Goal: Check status: Check status

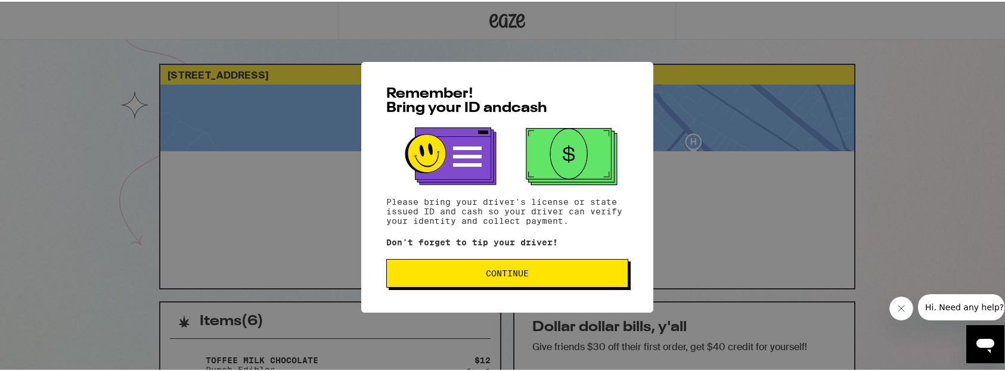
click at [505, 275] on span "Continue" at bounding box center [507, 272] width 43 height 8
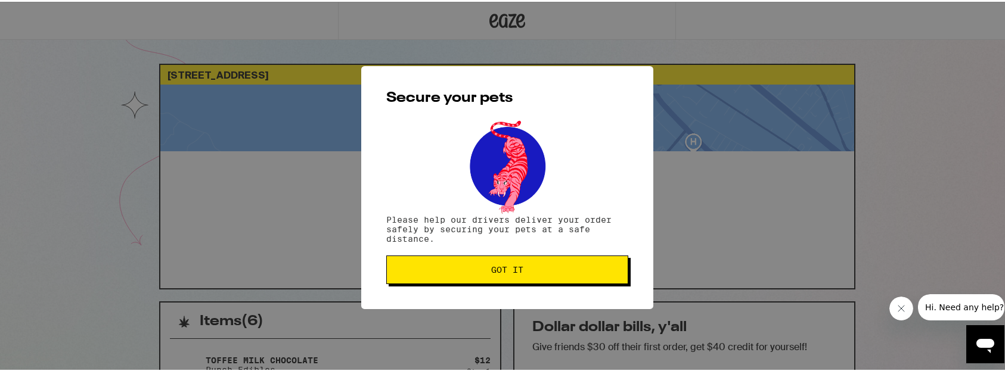
click at [505, 275] on button "Got it" at bounding box center [507, 268] width 242 height 29
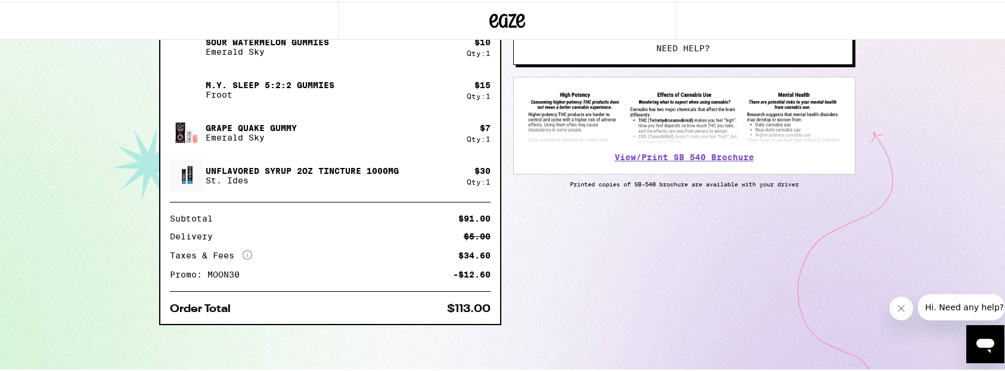
scroll to position [405, 0]
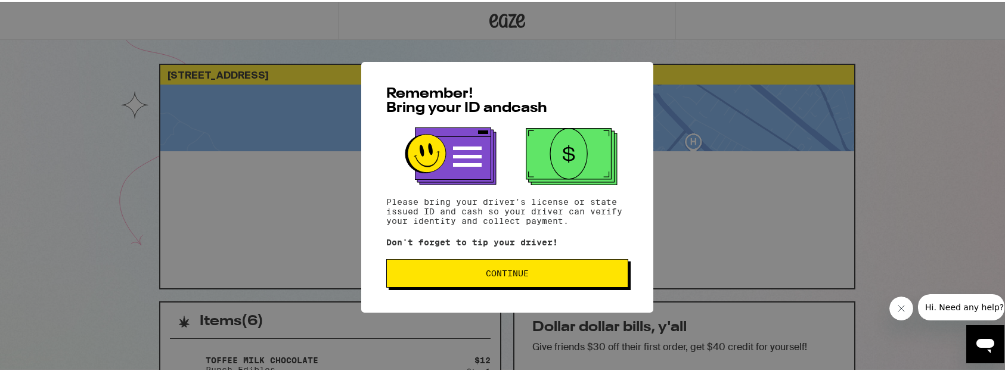
click at [460, 268] on button "Continue" at bounding box center [507, 271] width 242 height 29
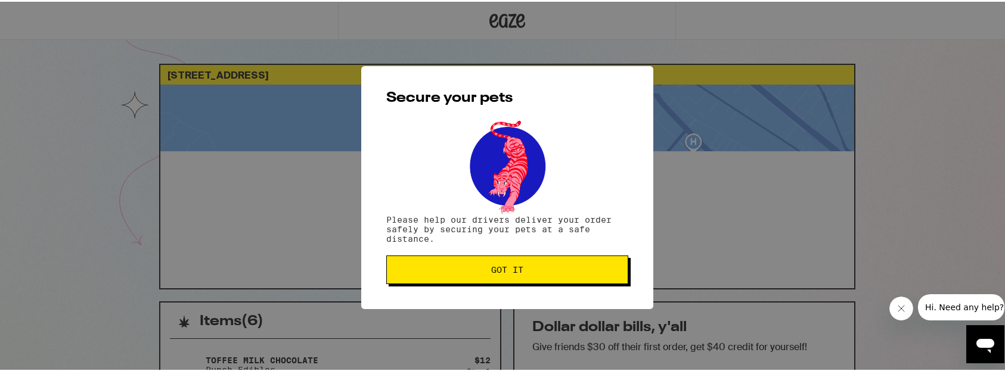
click at [460, 268] on span "Got it" at bounding box center [507, 268] width 222 height 8
